Goal: Use online tool/utility: Utilize a website feature to perform a specific function

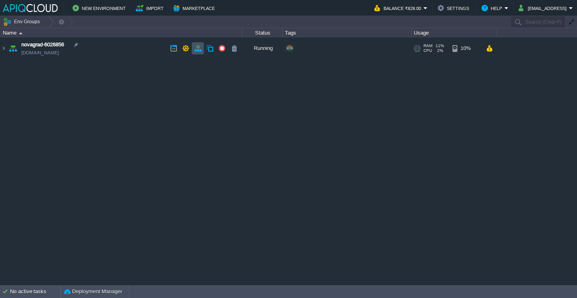
click at [197, 52] on button "button" at bounding box center [197, 48] width 7 height 7
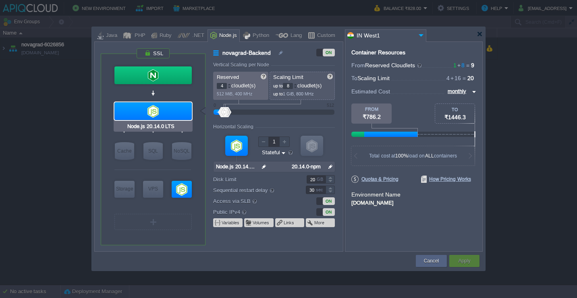
click at [163, 116] on div at bounding box center [153, 111] width 77 height 18
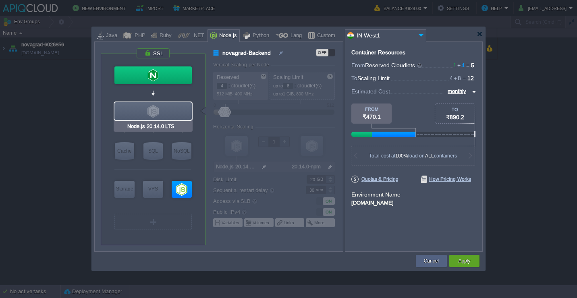
click at [158, 121] on div at bounding box center [153, 111] width 79 height 19
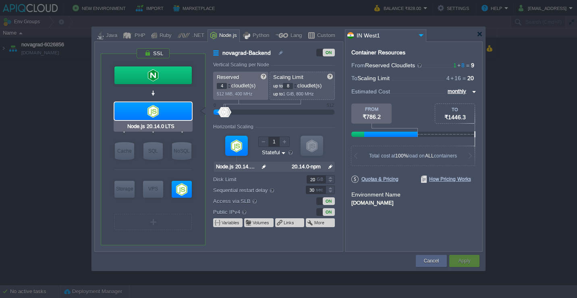
type input "NGINX 1.26.3"
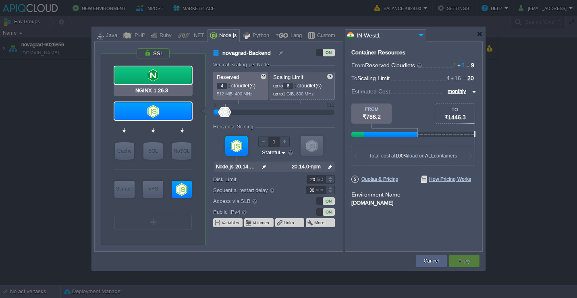
click at [164, 78] on div at bounding box center [153, 76] width 77 height 18
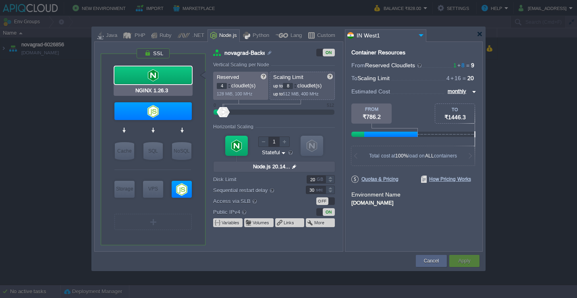
type input "Load Balancer"
type input "1"
type input "4"
type input "NGINX 1.26.3"
type input "null"
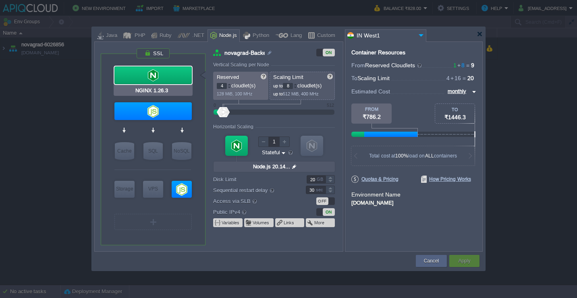
type input "1.26.3-almalin..."
type input "Node.js 20.14.0 LTS"
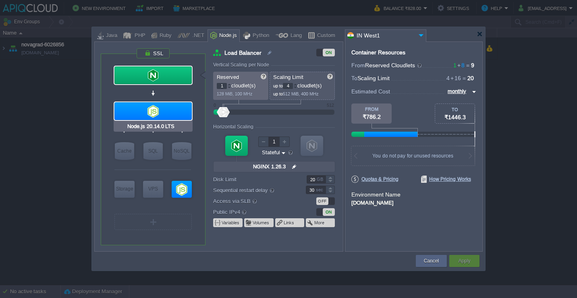
click at [162, 110] on div at bounding box center [153, 111] width 77 height 18
type input "novagrad-Backend"
type input "4"
type input "8"
type input "Node.js 20.14...."
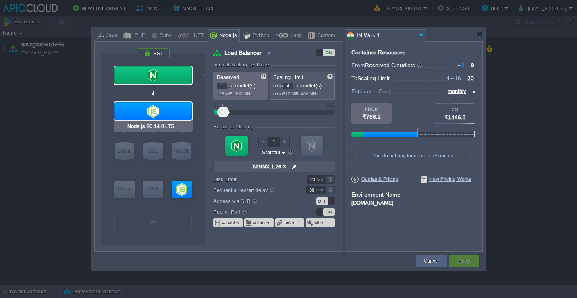
type input "null"
type input "20.14.0-npm"
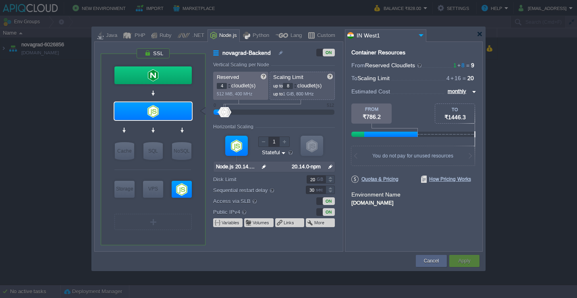
click at [327, 211] on div "ON" at bounding box center [329, 212] width 12 height 8
type input "NGINX 1.26.3"
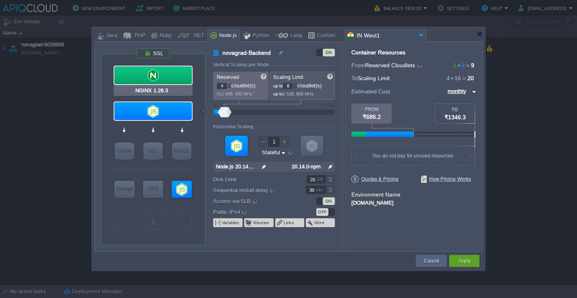
click at [185, 73] on div at bounding box center [153, 76] width 77 height 18
type input "Load Balancer"
type input "1"
type input "4"
type input "NGINX 1.26.3"
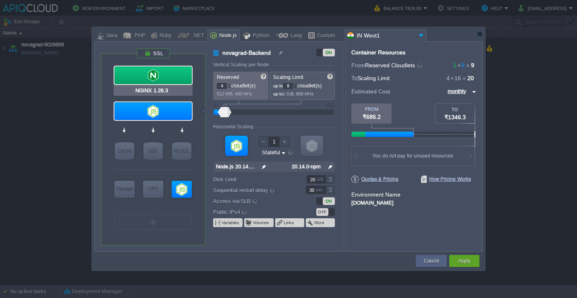
type input "null"
type input "1.26.3-almalin..."
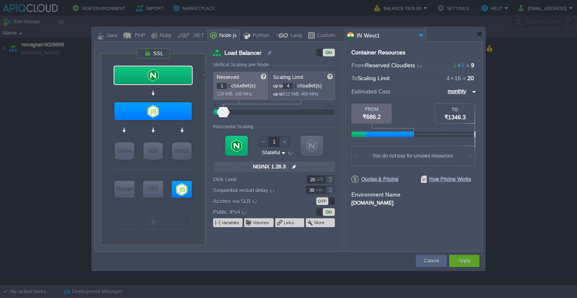
type input "Node.js 20.14.0 LTS"
click at [171, 109] on div at bounding box center [153, 111] width 77 height 18
type input "novagrad-Backend"
type input "4"
type input "8"
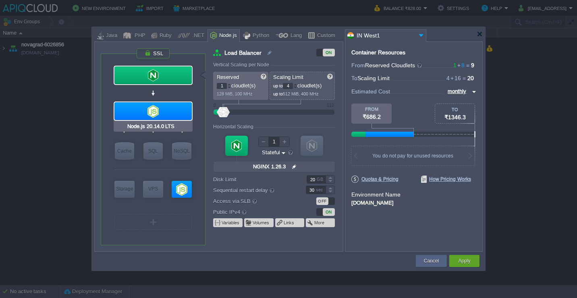
type input "Node.js 20.14...."
type input "null"
type input "20.14.0-npm"
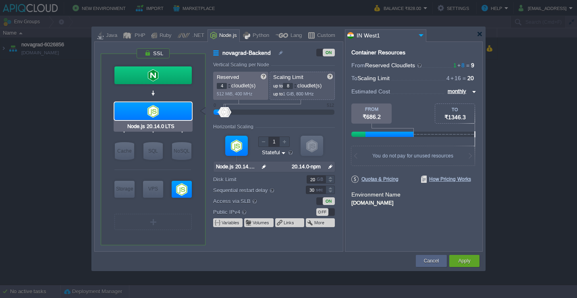
type input "NGINX 1.26.3"
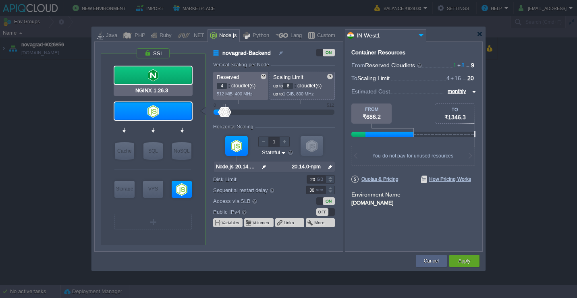
click at [170, 79] on div at bounding box center [153, 76] width 77 height 18
type input "Load Balancer"
type input "1"
type input "4"
type input "NGINX 1.26.3"
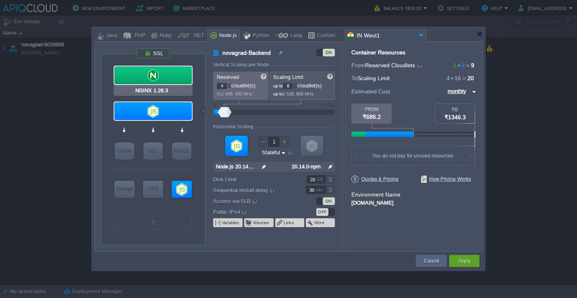
type input "null"
type input "1.26.3-almalin..."
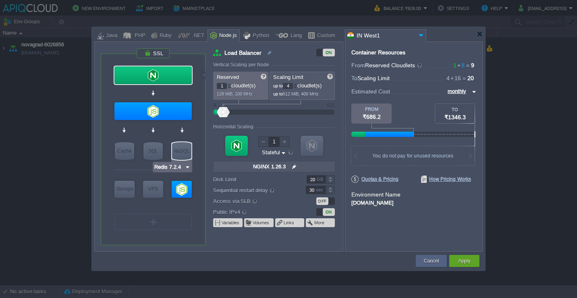
type input "Node.js 20.14.0 LTS"
click at [182, 190] on div at bounding box center [182, 189] width 20 height 17
type input "novagrad-frontend"
type input "4"
type input "8"
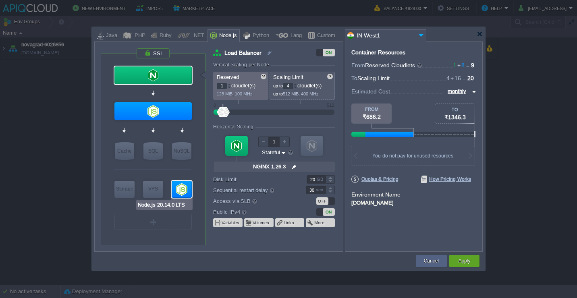
type input "Node.js 20.14...."
type input "null"
type input "20.14.0-npm"
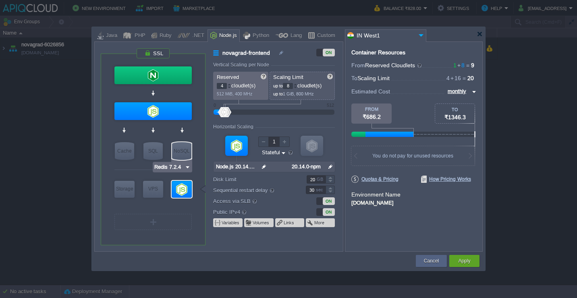
type input "Node.js 20.14.0 LTS"
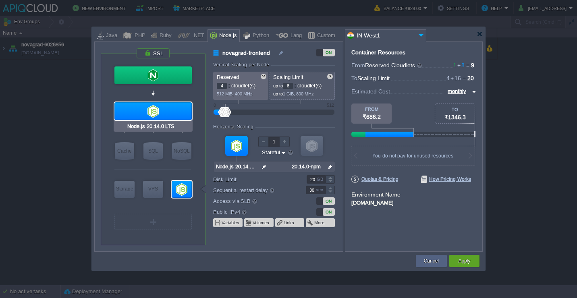
click at [176, 106] on div at bounding box center [153, 111] width 77 height 18
type input "novagrad-Backend"
type input "Node.js 20.14...."
type input "null"
type input "20.14.0-npm"
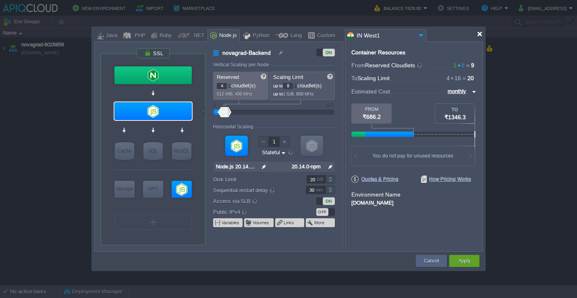
click at [479, 36] on div at bounding box center [480, 34] width 6 height 6
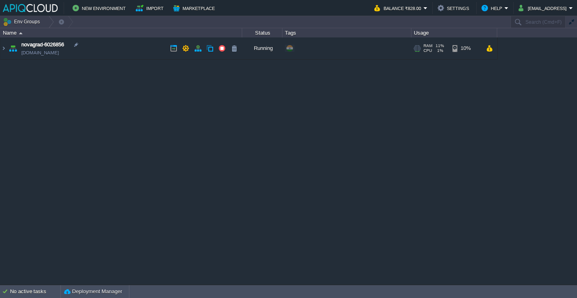
click at [123, 50] on td "novagrad-6026856 [DOMAIN_NAME]" at bounding box center [121, 49] width 242 height 22
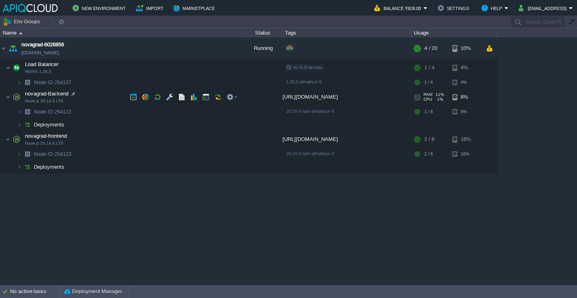
click at [96, 98] on td "novagrad-Backend Node.js 20.14.0 LTS" at bounding box center [121, 97] width 242 height 17
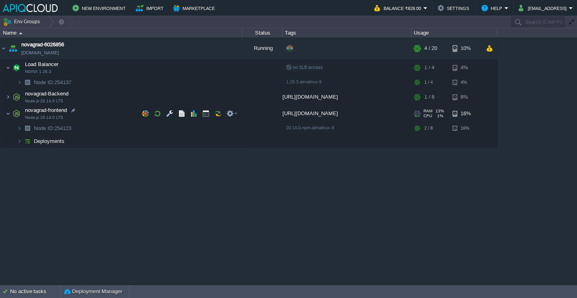
click at [98, 114] on td "novagrad-frontend Node.js 20.14.0 LTS" at bounding box center [121, 114] width 242 height 17
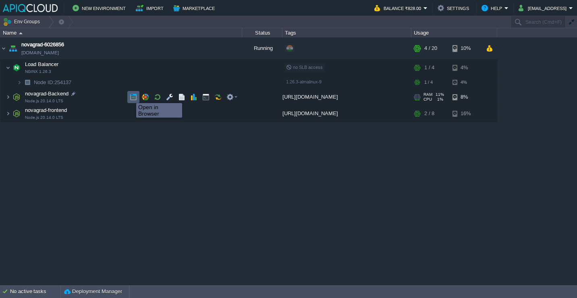
click at [130, 96] on button "button" at bounding box center [133, 97] width 7 height 7
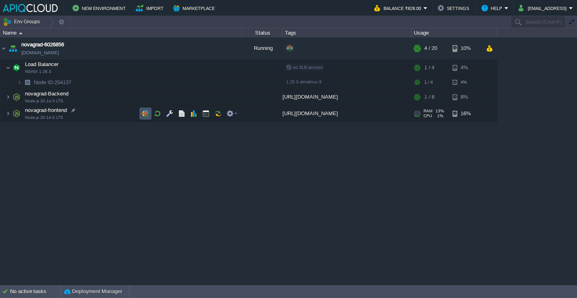
click at [148, 115] on button "button" at bounding box center [145, 113] width 7 height 7
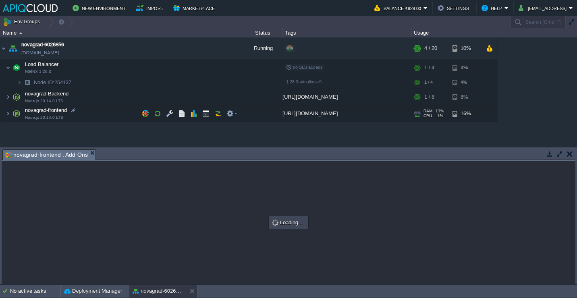
click at [104, 115] on td "novagrad-frontend Node.js 20.14.0 LTS" at bounding box center [121, 114] width 242 height 17
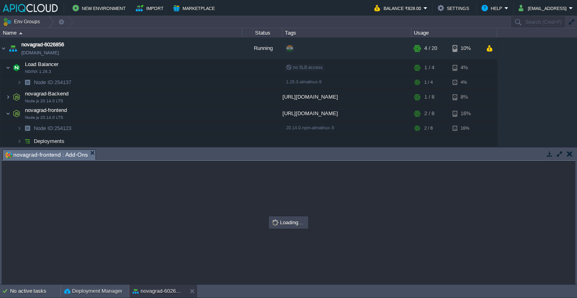
click at [570, 156] on button "button" at bounding box center [570, 153] width 6 height 7
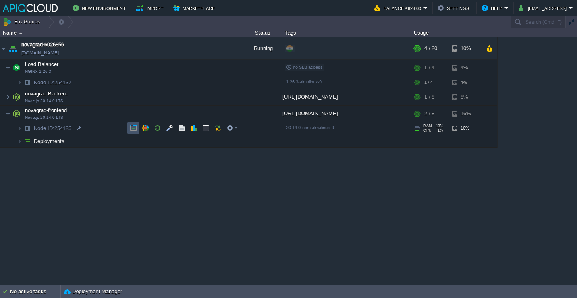
click at [132, 127] on button "button" at bounding box center [133, 128] width 7 height 7
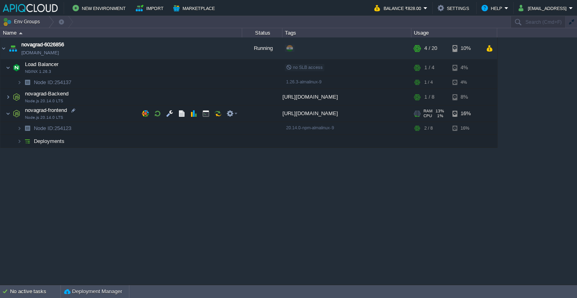
click at [103, 111] on td "novagrad-frontend Node.js 20.14.0 LTS" at bounding box center [121, 114] width 242 height 17
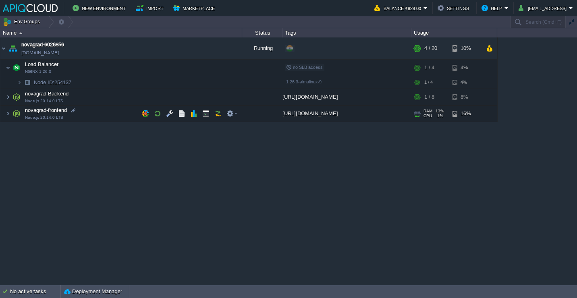
click at [94, 116] on td "novagrad-frontend Node.js 20.14.0 LTS" at bounding box center [121, 114] width 242 height 17
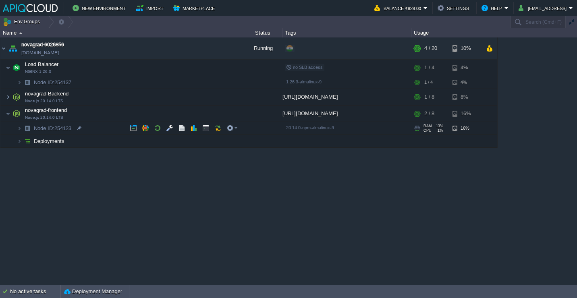
click at [96, 131] on td "Node ID: 254123" at bounding box center [121, 128] width 242 height 13
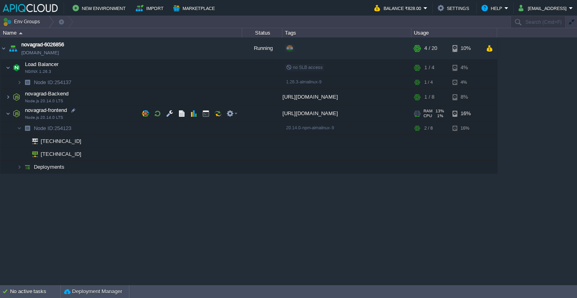
click at [96, 113] on td "novagrad-frontend Node.js 20.14.0 LTS" at bounding box center [121, 114] width 242 height 17
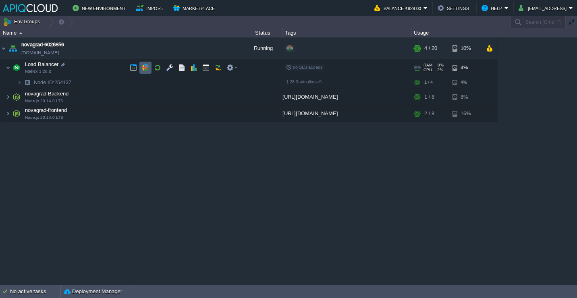
click at [147, 69] on button "button" at bounding box center [145, 67] width 7 height 7
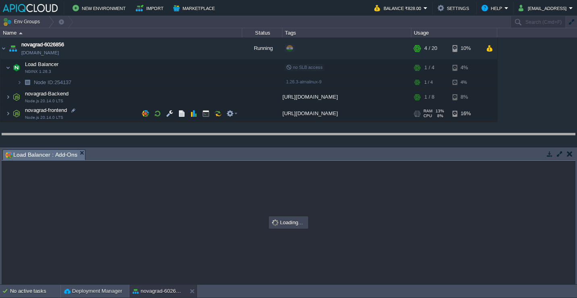
drag, startPoint x: 158, startPoint y: 158, endPoint x: 165, endPoint y: 142, distance: 17.3
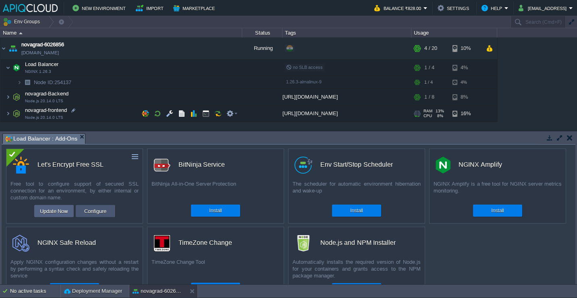
click at [102, 212] on button "Configure" at bounding box center [95, 211] width 27 height 10
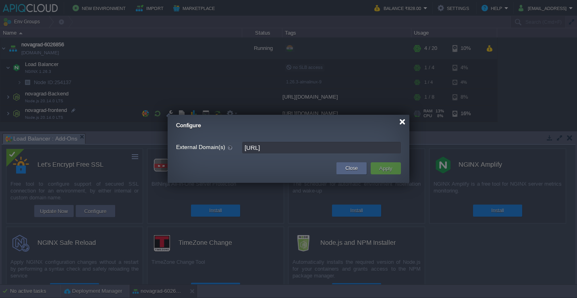
click at [401, 122] on div at bounding box center [403, 122] width 6 height 6
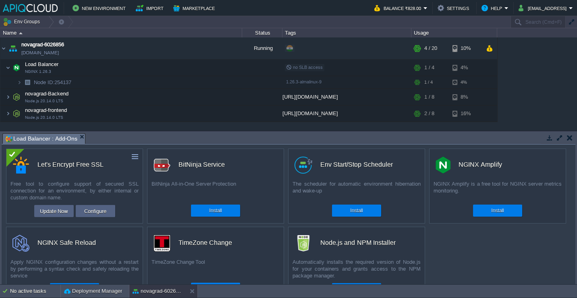
click at [573, 139] on button "button" at bounding box center [570, 137] width 6 height 7
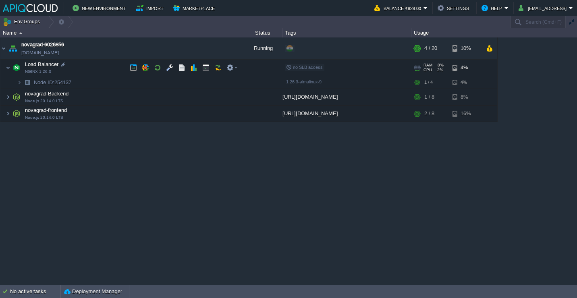
click at [101, 65] on td "Load Balancer NGINX 1.26.3" at bounding box center [121, 68] width 242 height 17
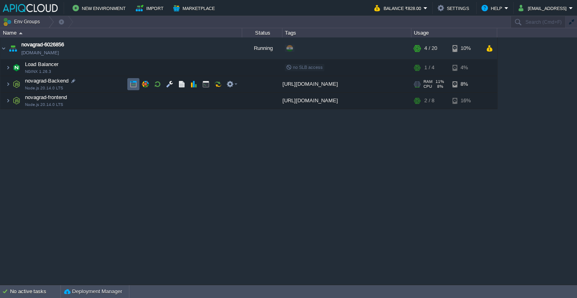
click at [131, 82] on button "button" at bounding box center [133, 84] width 7 height 7
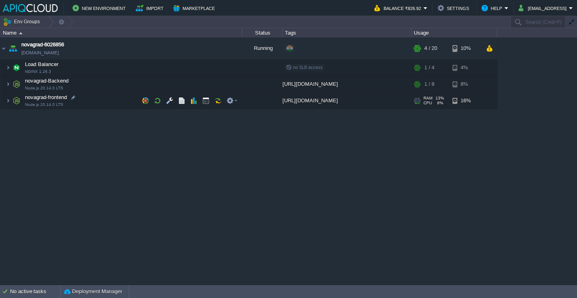
click at [103, 103] on td "novagrad-frontend Node.js 20.14.0 LTS" at bounding box center [121, 101] width 242 height 17
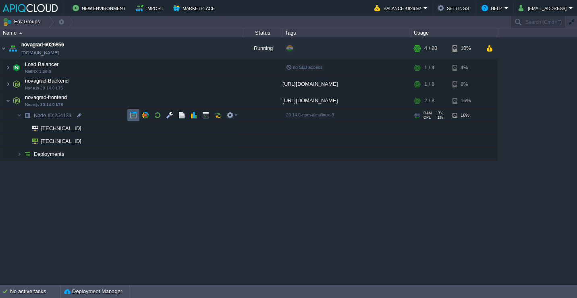
click at [130, 115] on button "button" at bounding box center [133, 115] width 7 height 7
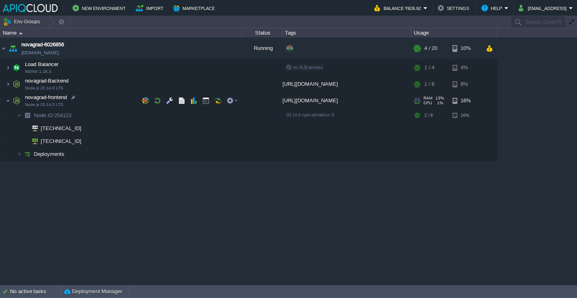
click at [92, 98] on td "novagrad-frontend Node.js 20.14.0 LTS" at bounding box center [121, 101] width 242 height 17
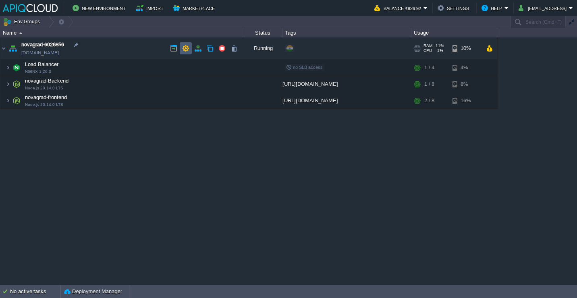
click at [185, 48] on button "button" at bounding box center [185, 48] width 7 height 7
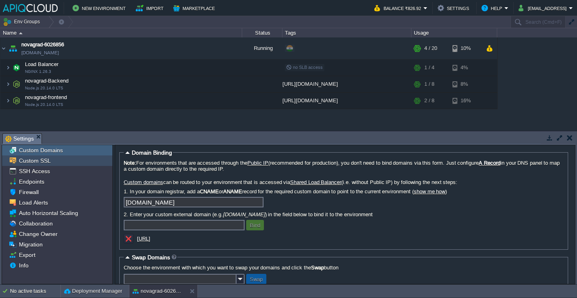
click at [58, 164] on div "Custom SSL" at bounding box center [57, 161] width 110 height 10
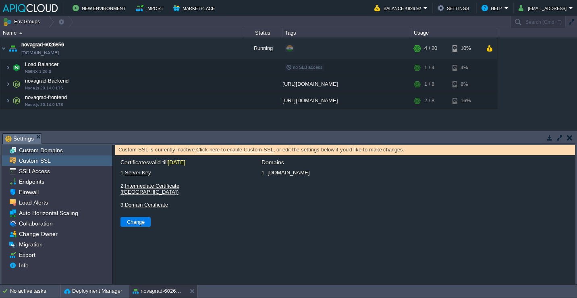
click at [67, 152] on div "Custom Domains" at bounding box center [57, 150] width 110 height 10
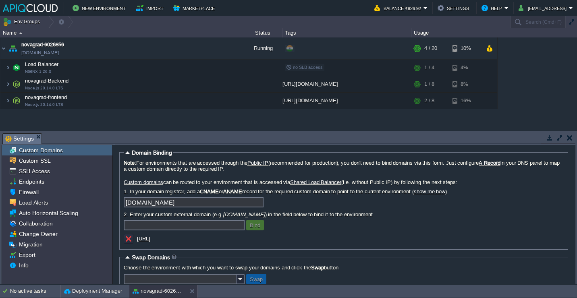
click at [569, 138] on button "button" at bounding box center [570, 137] width 6 height 7
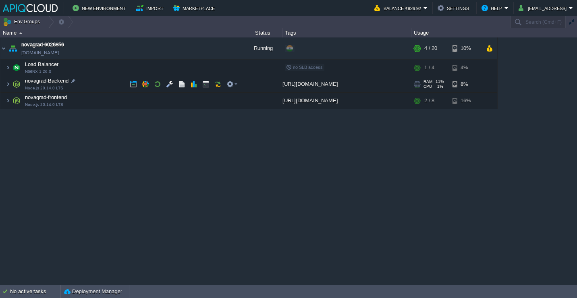
click at [95, 87] on td "novagrad-Backend Node.js 20.14.0 LTS" at bounding box center [121, 84] width 242 height 17
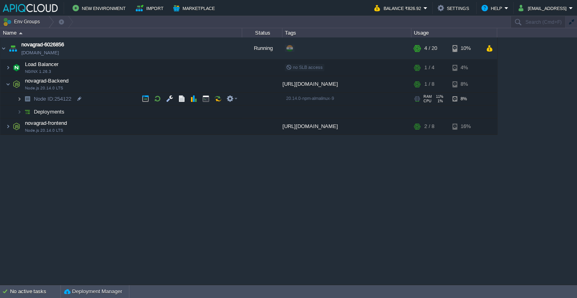
click at [19, 99] on img at bounding box center [19, 99] width 5 height 13
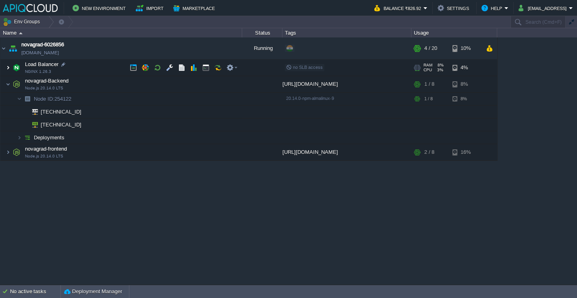
click at [8, 67] on img at bounding box center [8, 68] width 5 height 16
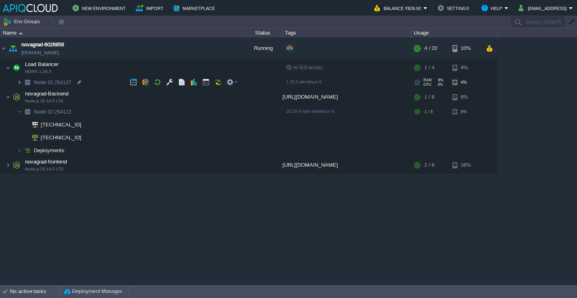
click at [19, 83] on img at bounding box center [19, 82] width 5 height 13
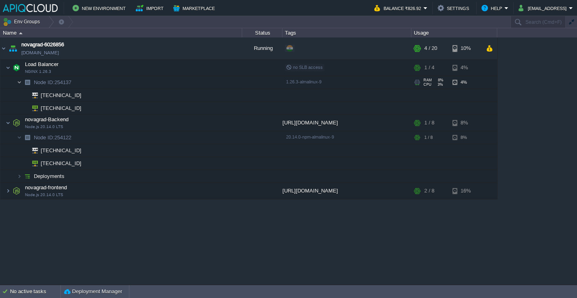
click at [19, 83] on img at bounding box center [19, 82] width 5 height 13
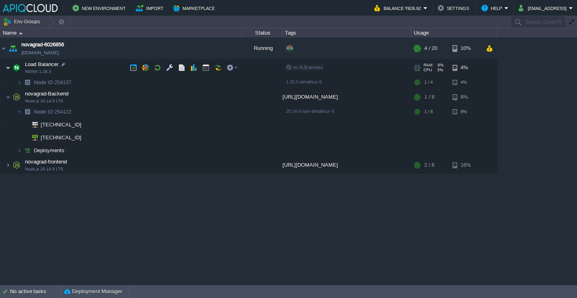
click at [8, 69] on img at bounding box center [8, 68] width 5 height 16
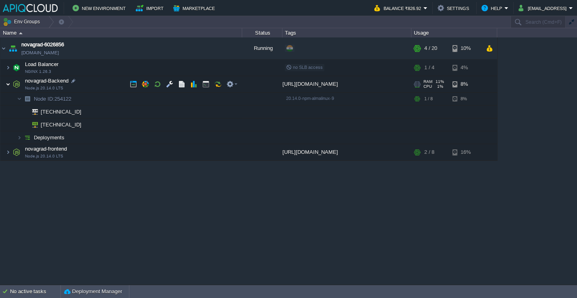
click at [8, 82] on img at bounding box center [8, 84] width 5 height 16
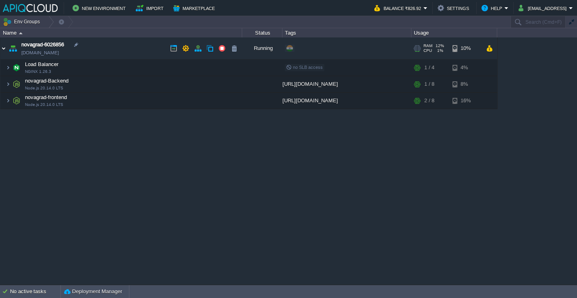
click at [4, 51] on img at bounding box center [3, 49] width 6 height 22
